Goal: Communication & Community: Answer question/provide support

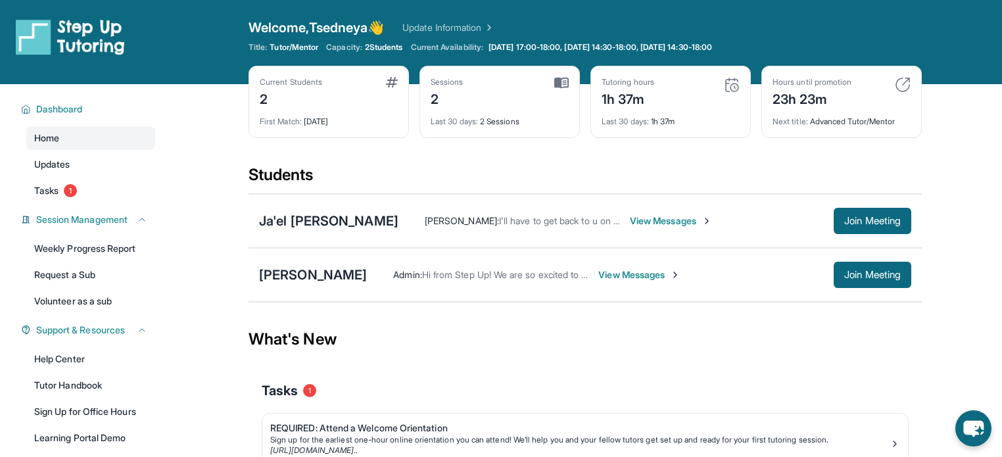
click at [630, 221] on span "View Messages" at bounding box center [671, 220] width 82 height 13
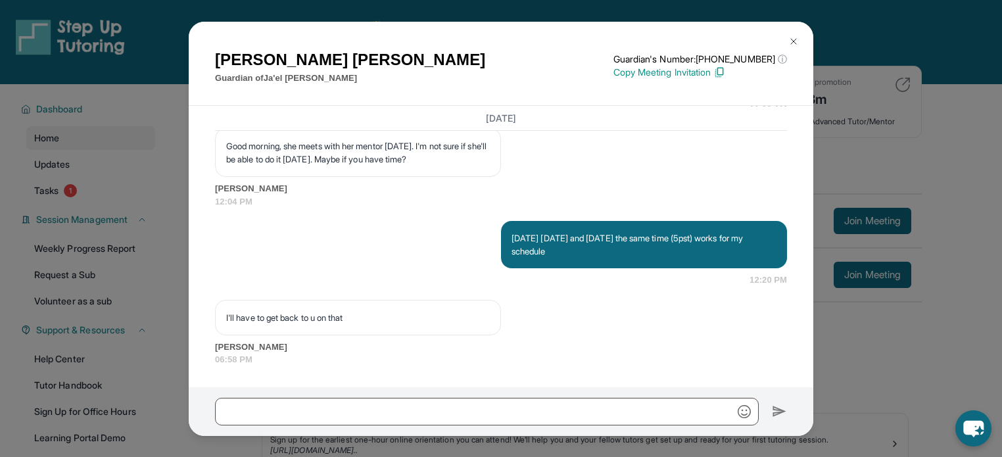
scroll to position [5260, 0]
click at [487, 412] on input "text" at bounding box center [487, 412] width 544 height 28
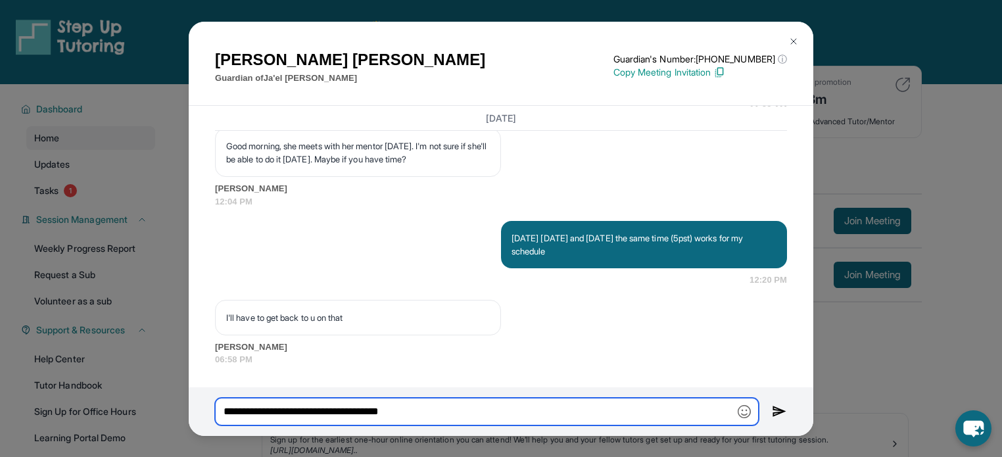
type input "**********"
click at [776, 415] on img at bounding box center [779, 412] width 15 height 16
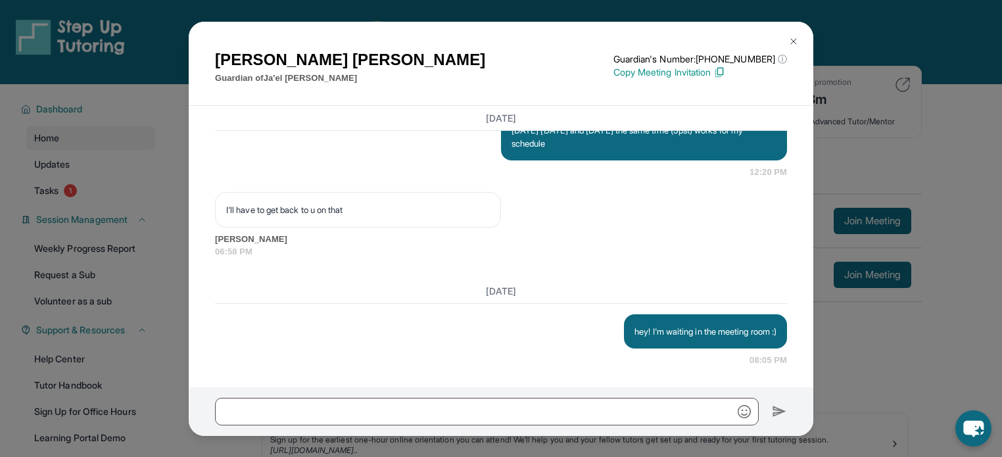
scroll to position [5369, 0]
click at [793, 40] on img at bounding box center [794, 41] width 11 height 11
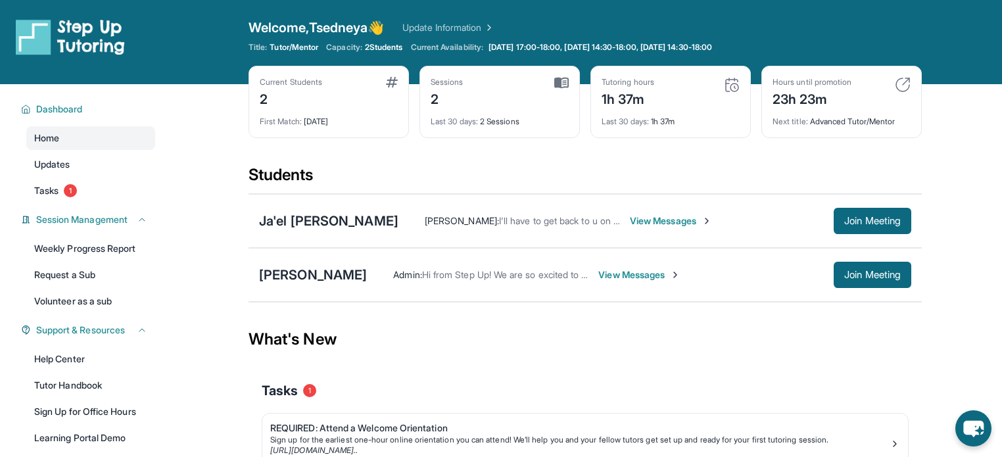
click at [630, 225] on span "View Messages" at bounding box center [671, 220] width 82 height 13
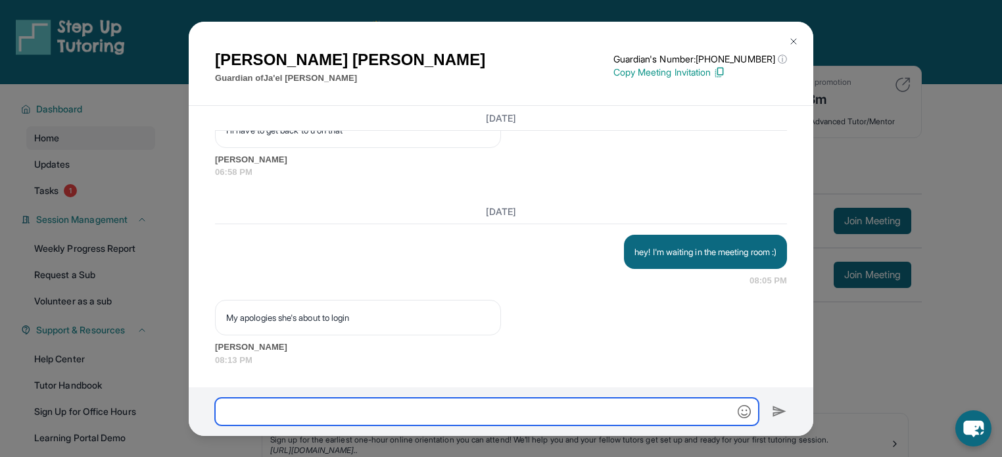
click at [389, 412] on input "text" at bounding box center [487, 412] width 544 height 28
type input "**********"
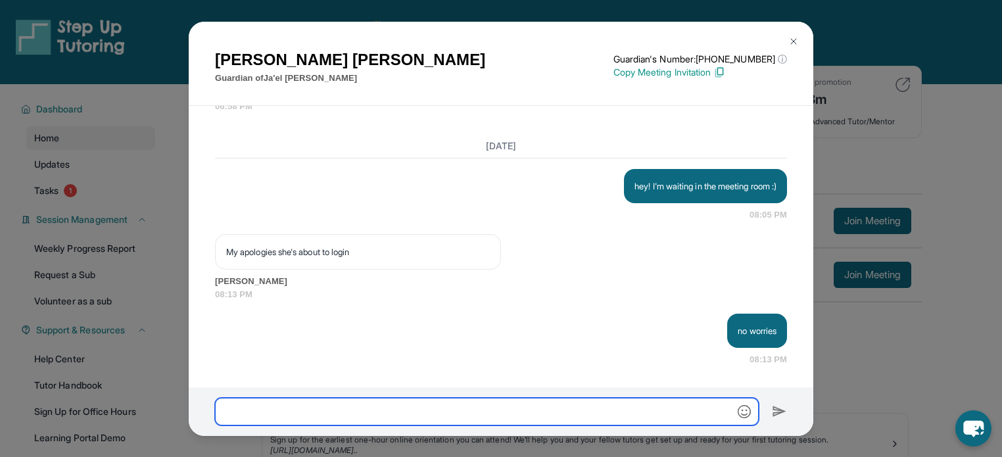
scroll to position [5514, 0]
click at [794, 39] on img at bounding box center [794, 41] width 11 height 11
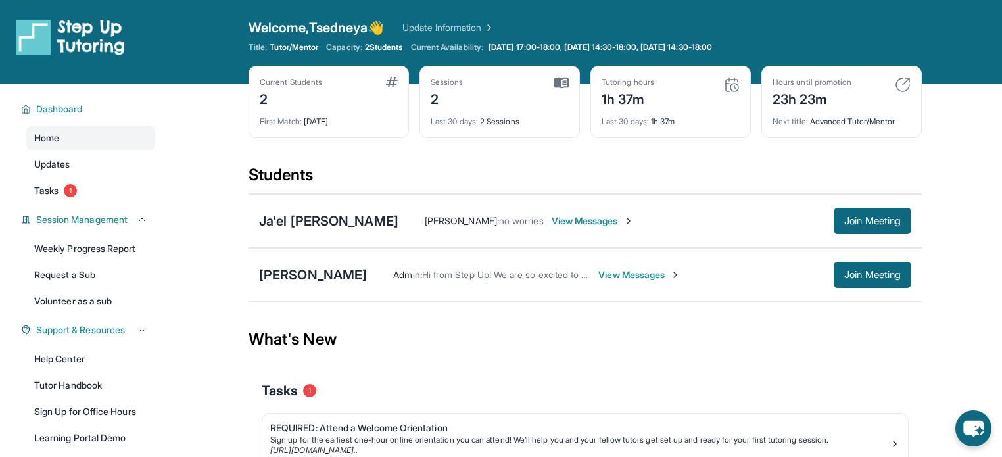
click at [552, 224] on span "View Messages" at bounding box center [593, 220] width 82 height 13
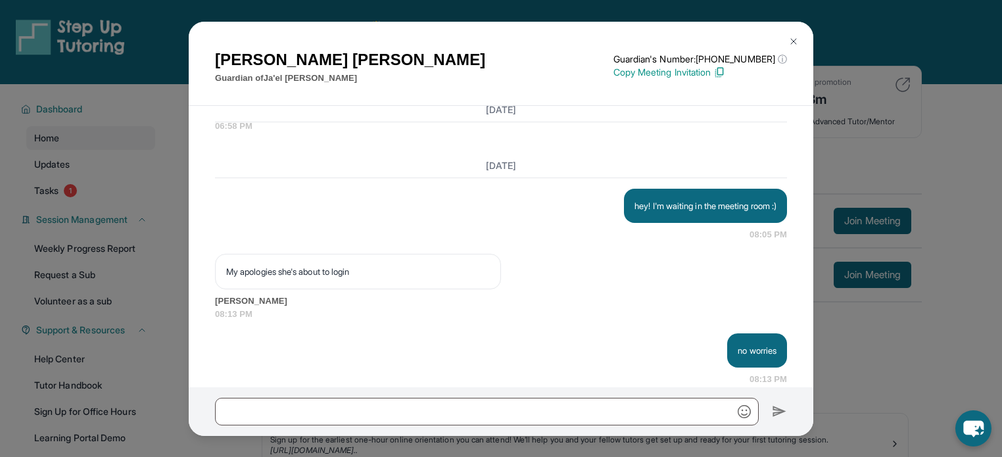
scroll to position [5242, 0]
